Goal: Task Accomplishment & Management: Complete application form

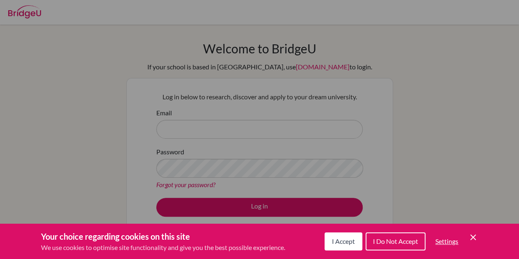
click at [347, 238] on span "I Accept" at bounding box center [343, 241] width 23 height 8
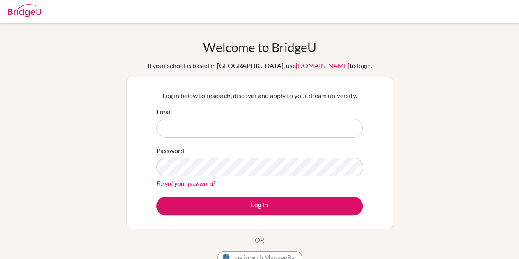
scroll to position [2, 0]
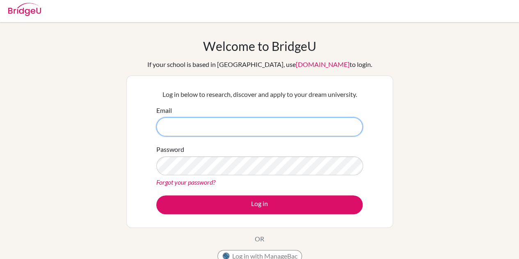
click at [267, 125] on input "Email" at bounding box center [259, 126] width 207 height 19
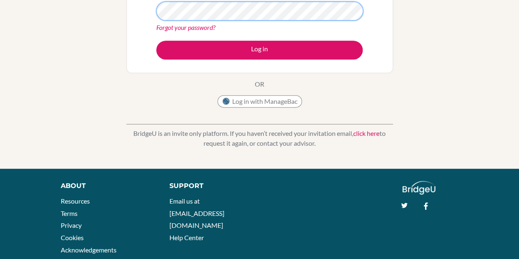
scroll to position [158, 0]
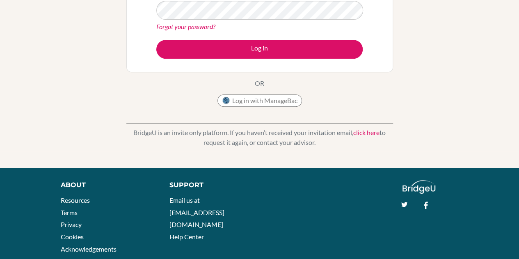
click at [368, 135] on link "click here" at bounding box center [367, 133] width 26 height 8
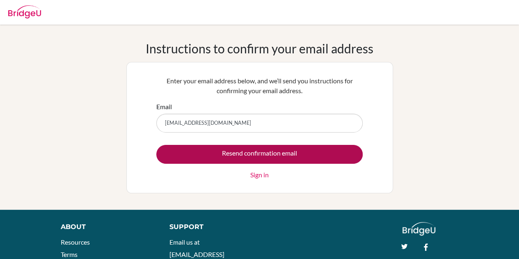
type input "cristianjosueflores7@gmail.com"
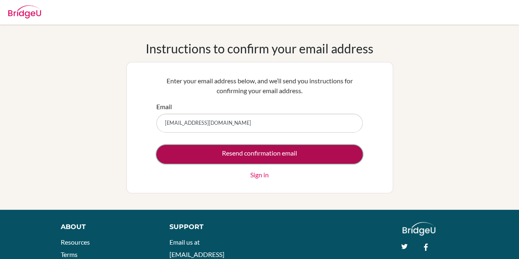
click at [332, 145] on input "Resend confirmation email" at bounding box center [259, 154] width 207 height 19
